Goal: Task Accomplishment & Management: Manage account settings

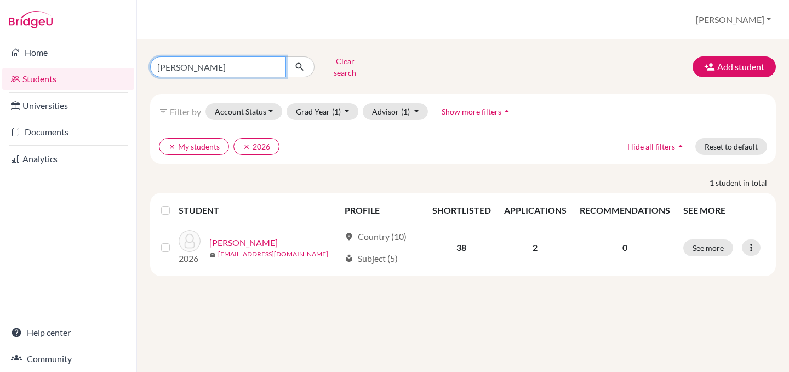
drag, startPoint x: 198, startPoint y: 61, endPoint x: 136, endPoint y: 54, distance: 62.4
click at [137, 54] on div "sophia Clear search Add student filter_list Filter by Account Status Active acc…" at bounding box center [463, 205] width 652 height 332
type input "[PERSON_NAME]"
click button "submit" at bounding box center [299, 66] width 29 height 21
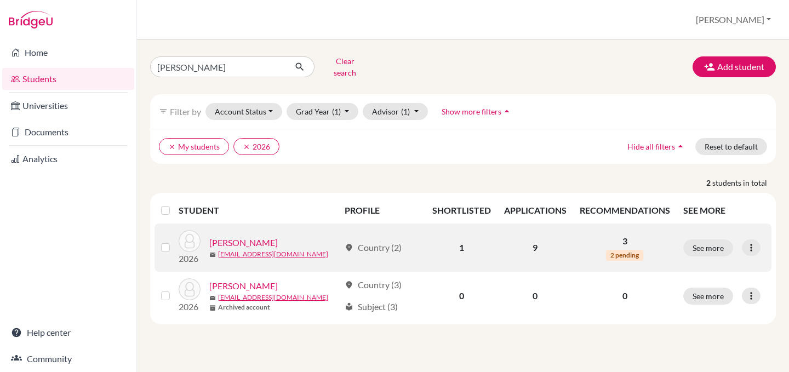
click at [237, 236] on link "[PERSON_NAME]" at bounding box center [243, 242] width 68 height 13
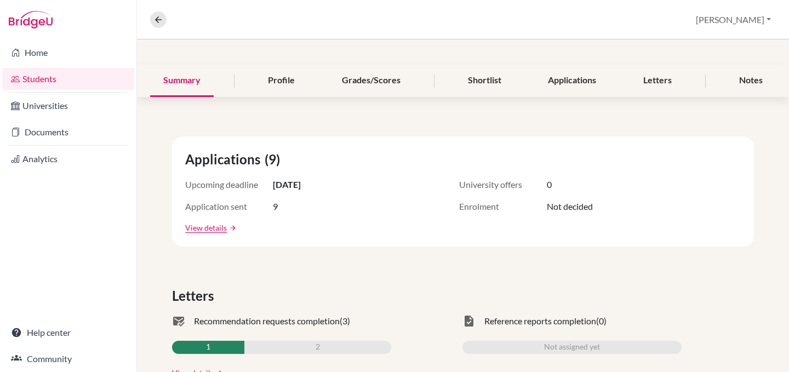
scroll to position [110, 0]
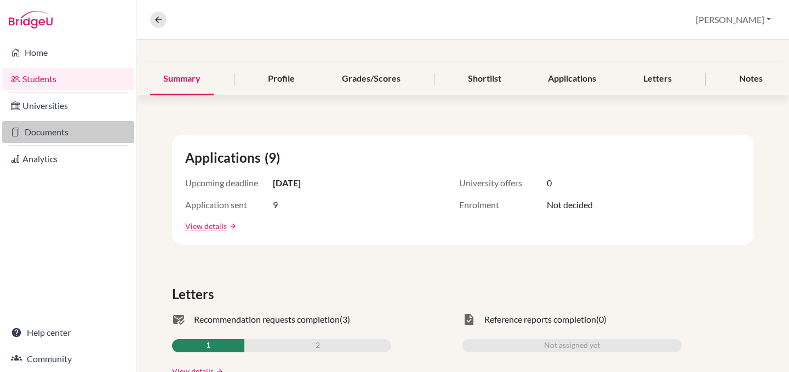
click at [51, 135] on link "Documents" at bounding box center [68, 132] width 132 height 22
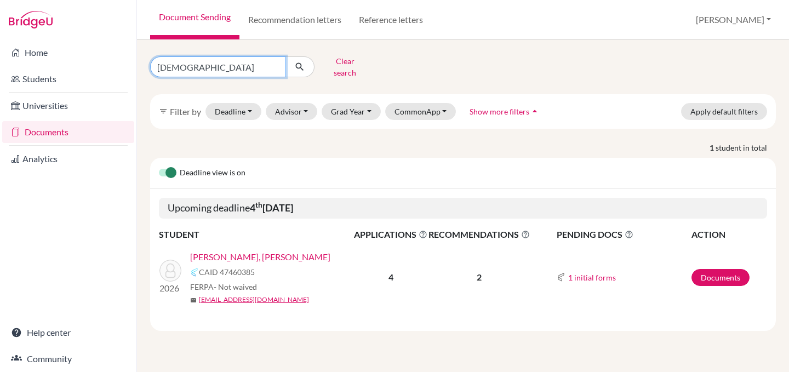
drag, startPoint x: 210, startPoint y: 62, endPoint x: 73, endPoint y: 39, distance: 138.3
click at [72, 38] on div "Home Students Universities Documents Analytics Help center Community Document S…" at bounding box center [394, 186] width 789 height 372
type input "[PERSON_NAME]"
click button "submit" at bounding box center [299, 66] width 29 height 21
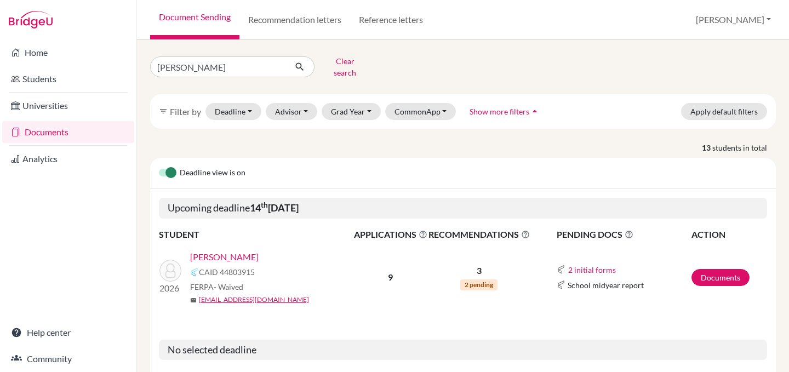
click at [205, 251] on link "[PERSON_NAME]" at bounding box center [224, 256] width 68 height 13
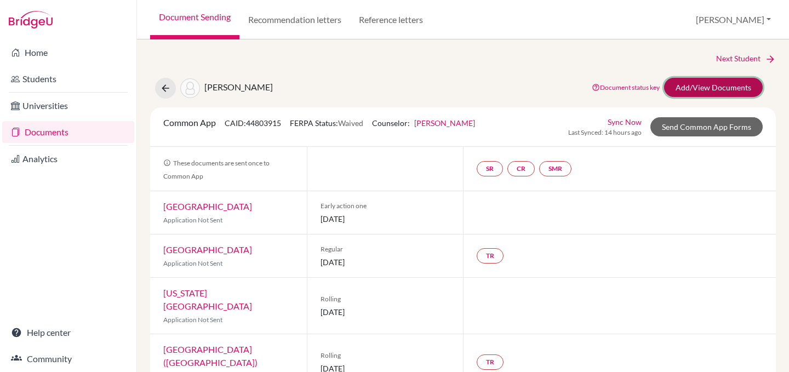
click at [682, 85] on link "Add/View Documents" at bounding box center [713, 87] width 99 height 19
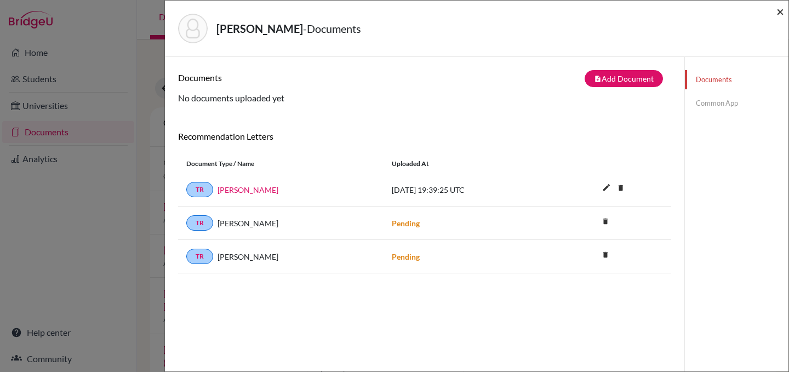
click at [779, 12] on span "×" at bounding box center [780, 11] width 8 height 16
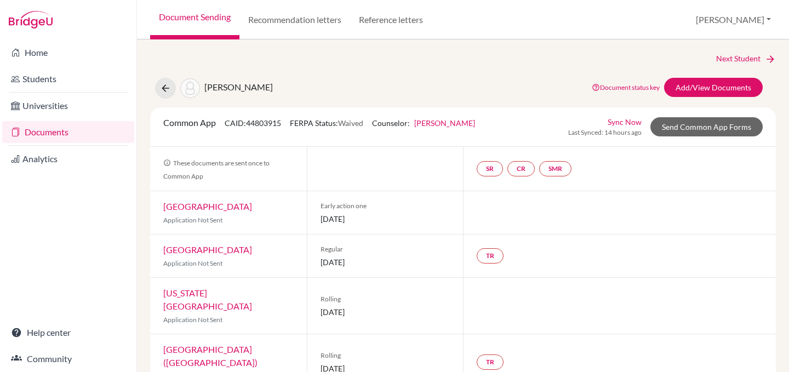
click at [49, 130] on link "Documents" at bounding box center [68, 132] width 132 height 22
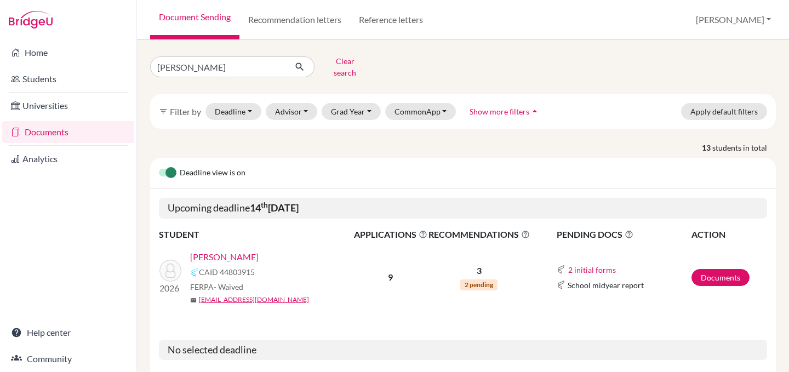
click at [209, 250] on link "[PERSON_NAME]" at bounding box center [224, 256] width 68 height 13
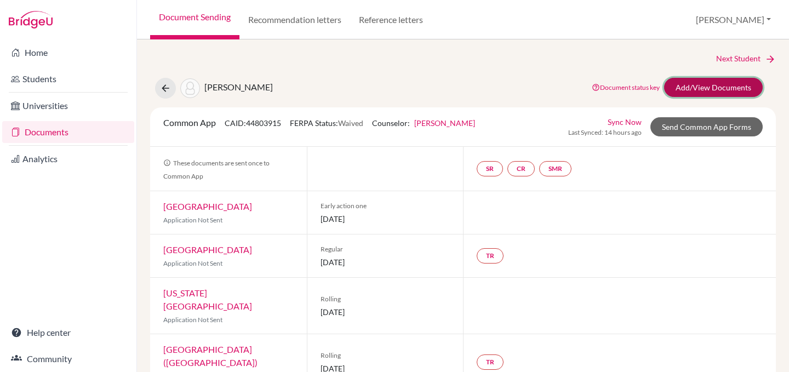
click at [686, 83] on link "Add/View Documents" at bounding box center [713, 87] width 99 height 19
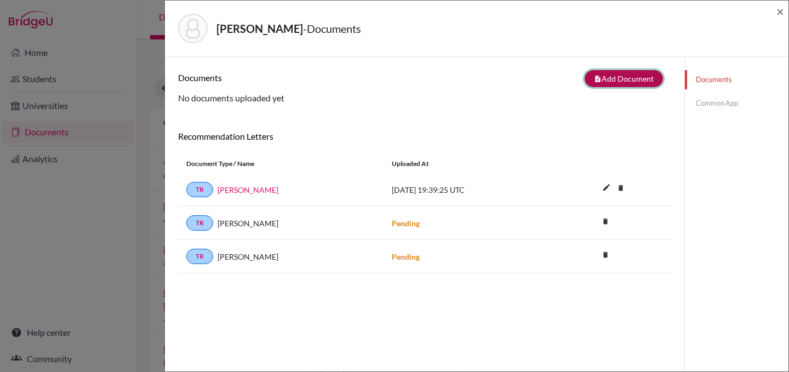
click at [597, 79] on button "note_add Add Document" at bounding box center [623, 78] width 78 height 17
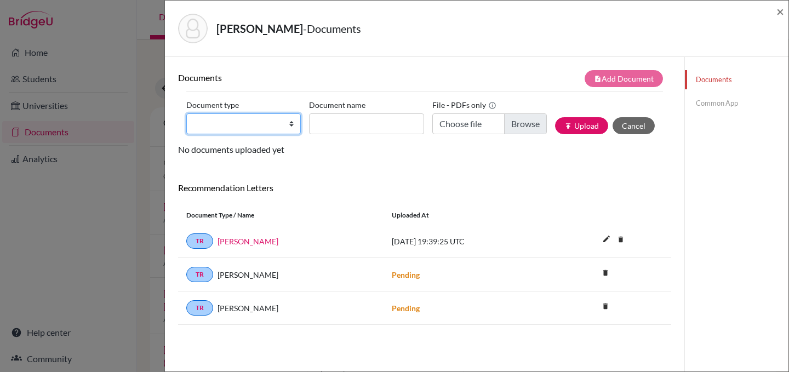
click at [288, 127] on select "Change explanation for Common App reports Counselor recommendation Internationa…" at bounding box center [243, 123] width 114 height 21
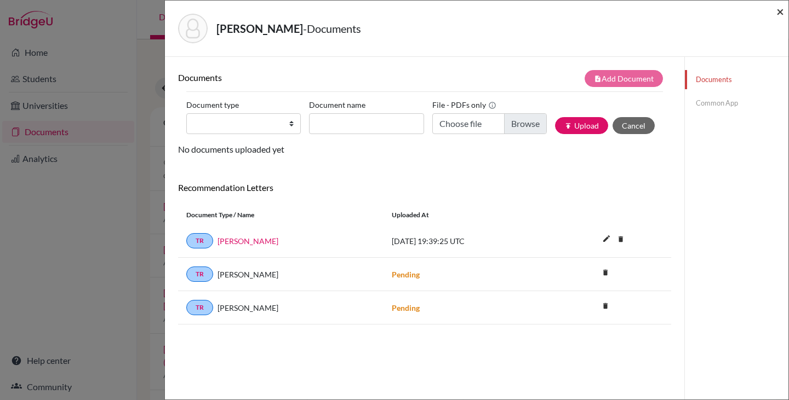
click at [783, 10] on span "×" at bounding box center [780, 11] width 8 height 16
